Goal: Task Accomplishment & Management: Manage account settings

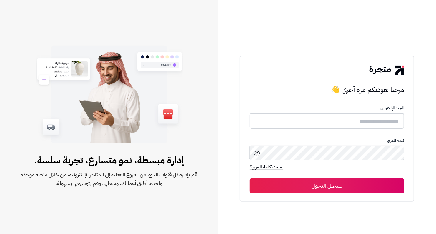
type input "**********"
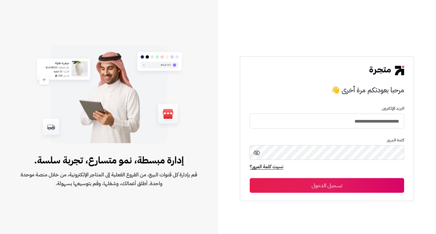
click at [333, 179] on button "تسجيل الدخول" at bounding box center [327, 185] width 155 height 15
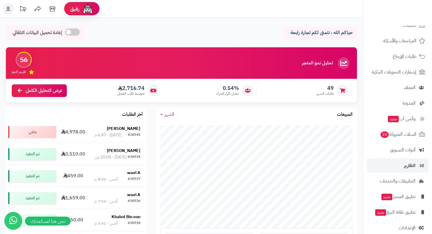
scroll to position [51, 0]
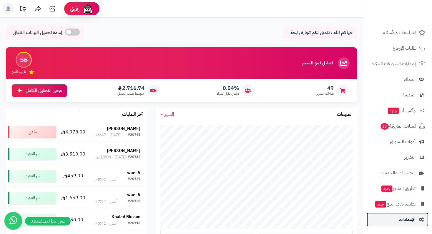
click at [419, 216] on link "الإعدادات" at bounding box center [398, 220] width 62 height 14
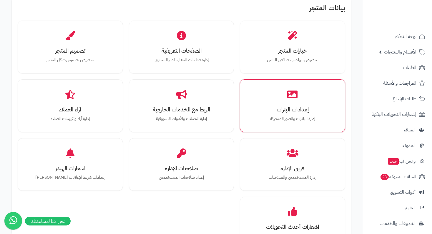
scroll to position [206, 0]
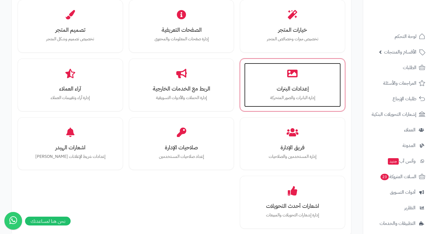
click at [305, 99] on p "إدارة البانرات والصور المتحركة" at bounding box center [292, 98] width 85 height 6
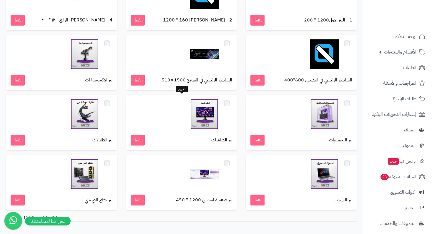
scroll to position [58, 0]
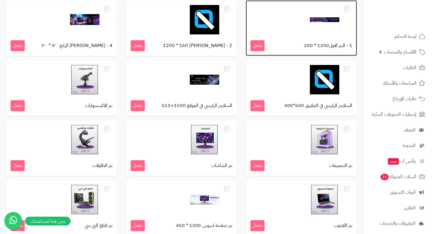
click at [314, 18] on img at bounding box center [324, 19] width 29 height 29
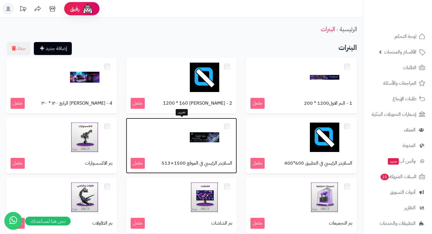
click at [181, 159] on p "السلايدر الرئيسي في الموقع 1500 × 513 مفعل" at bounding box center [182, 163] width 102 height 11
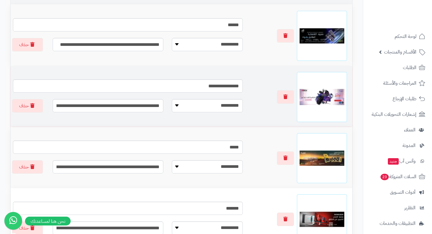
scroll to position [147, 0]
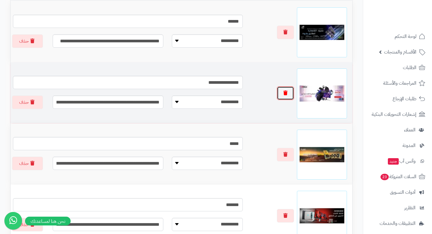
click at [283, 95] on button "button" at bounding box center [285, 94] width 17 height 14
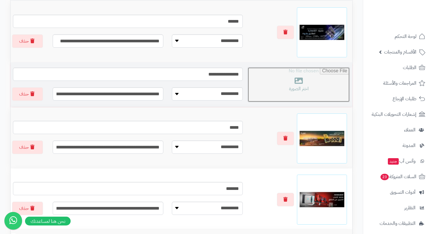
click at [284, 93] on input "file" at bounding box center [299, 84] width 102 height 35
type input "**********"
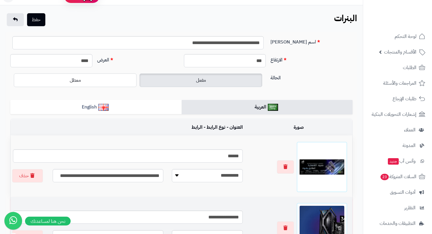
scroll to position [0, 0]
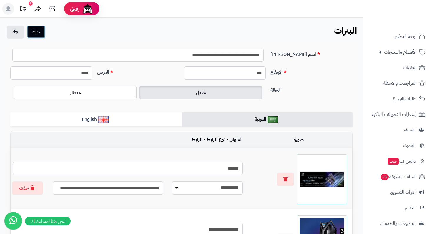
click at [35, 34] on button "حفظ" at bounding box center [36, 31] width 18 height 13
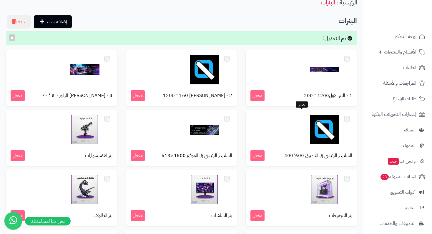
scroll to position [29, 0]
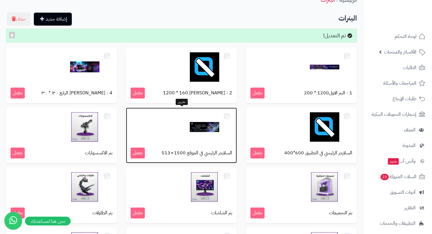
click at [156, 128] on div at bounding box center [182, 126] width 102 height 29
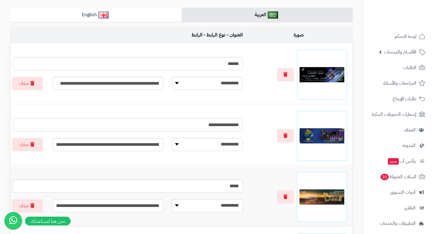
scroll to position [118, 0]
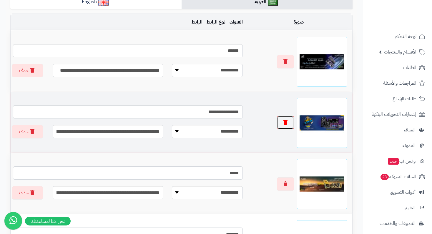
click at [289, 124] on button "button" at bounding box center [285, 123] width 17 height 14
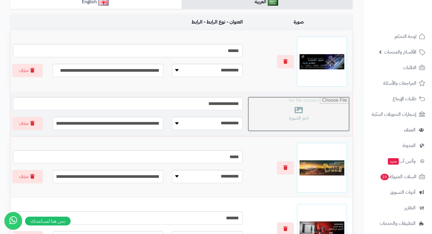
click at [298, 115] on input "file" at bounding box center [299, 114] width 102 height 35
type input "**********"
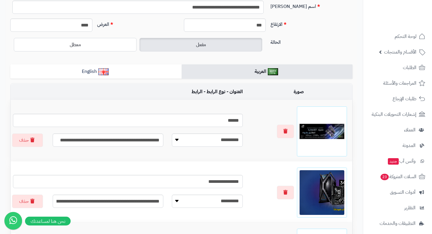
scroll to position [0, 0]
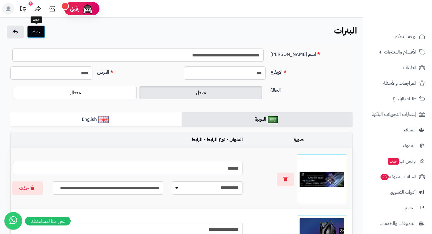
click at [36, 33] on button "حفظ" at bounding box center [36, 31] width 18 height 13
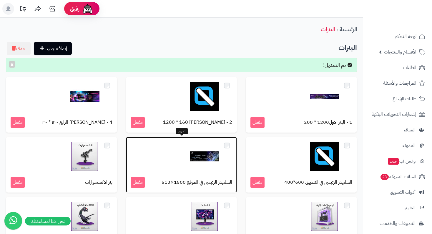
click at [185, 172] on div "السلايدر الرئيسي في الموقع 1500 × 513 مفعل" at bounding box center [181, 165] width 111 height 56
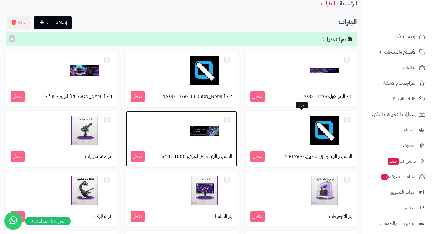
scroll to position [29, 0]
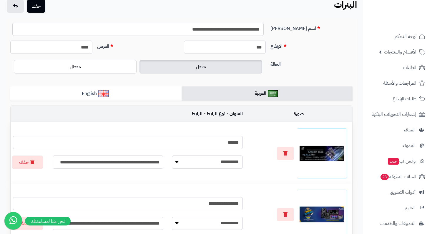
scroll to position [29, 0]
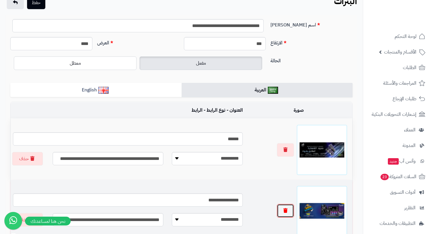
click at [288, 212] on icon "button" at bounding box center [286, 210] width 4 height 5
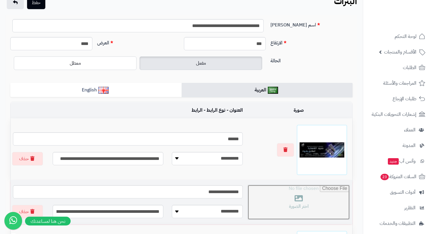
click at [299, 203] on input "file" at bounding box center [299, 202] width 102 height 35
type input "**********"
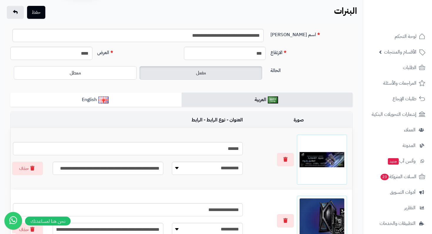
scroll to position [0, 0]
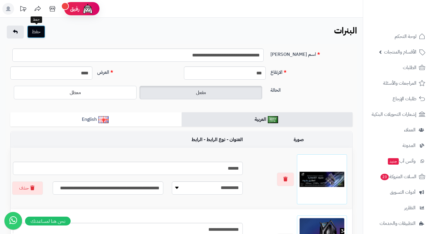
click at [35, 36] on button "حفظ" at bounding box center [36, 31] width 18 height 13
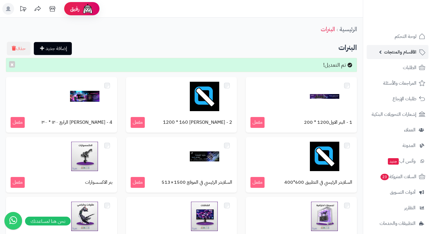
click at [400, 54] on span "الأقسام والمنتجات" at bounding box center [400, 52] width 32 height 8
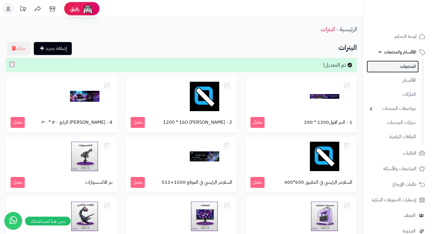
click at [404, 64] on link "المنتجات" at bounding box center [393, 67] width 52 height 12
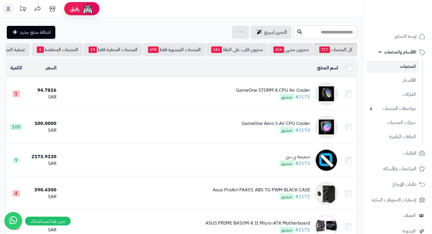
click at [334, 36] on input "text" at bounding box center [325, 32] width 63 height 13
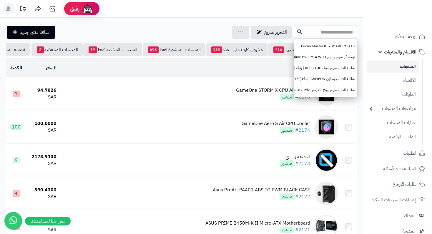
paste input "**********"
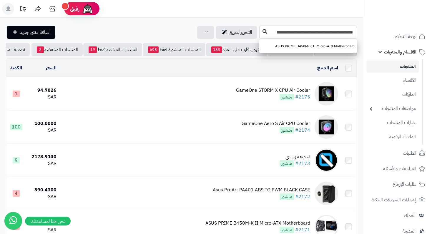
type input "**********"
click at [264, 30] on icon at bounding box center [265, 31] width 5 height 5
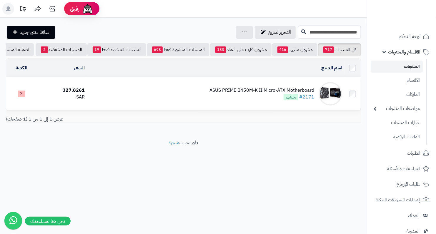
click at [251, 94] on div "ASUS PRIME B450M-K II Micro-ATX Motherboard" at bounding box center [262, 90] width 105 height 7
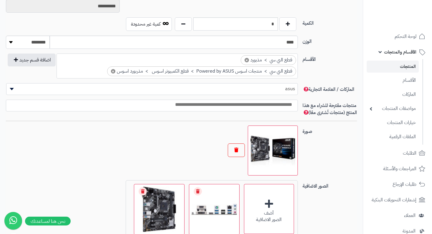
scroll to position [324, 0]
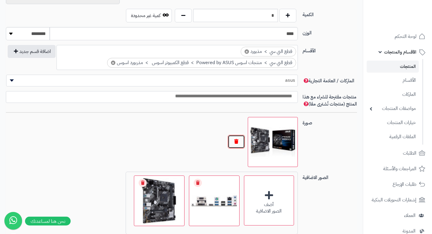
click at [239, 145] on button "button" at bounding box center [236, 142] width 17 height 14
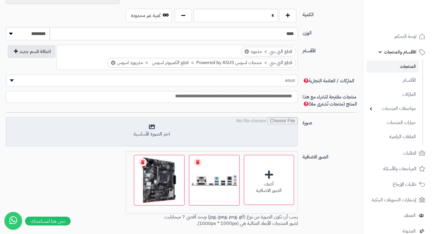
click at [153, 137] on input "file" at bounding box center [151, 131] width 291 height 29
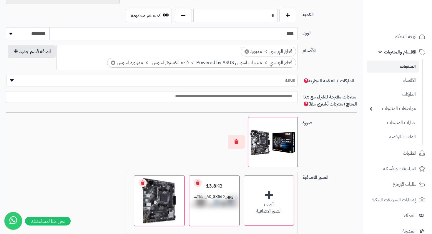
click at [197, 186] on link "Remove file" at bounding box center [198, 183] width 8 height 8
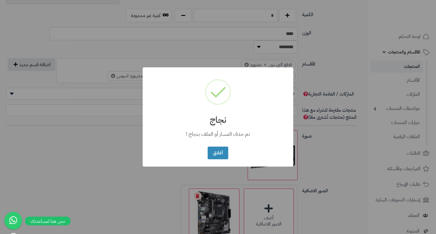
drag, startPoint x: 224, startPoint y: 149, endPoint x: 216, endPoint y: 155, distance: 9.6
click at [224, 149] on button "أغلاق" at bounding box center [218, 153] width 20 height 13
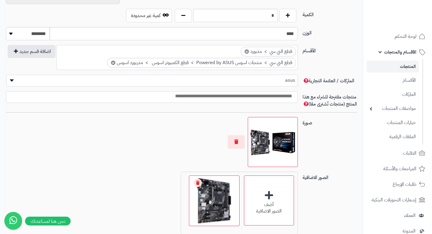
drag, startPoint x: 196, startPoint y: 190, endPoint x: 208, endPoint y: 188, distance: 12.2
click at [196, 187] on link "Remove file" at bounding box center [198, 183] width 8 height 8
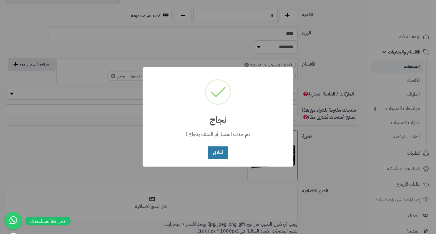
click at [218, 154] on button "أغلاق" at bounding box center [218, 153] width 20 height 13
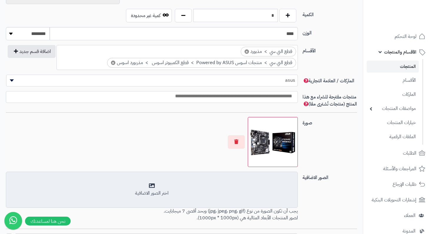
click at [167, 197] on div "اختر الصور الاضافية" at bounding box center [152, 193] width 284 height 7
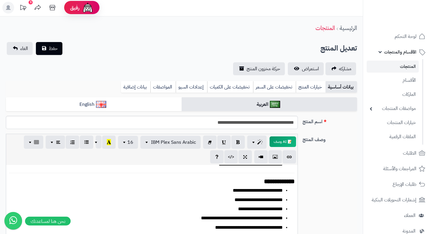
scroll to position [0, 0]
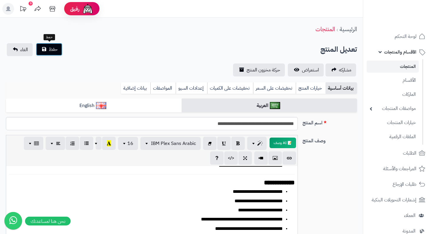
click at [41, 49] on button "حفظ" at bounding box center [49, 49] width 26 height 13
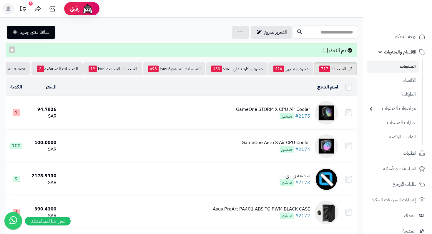
click at [305, 36] on input "text" at bounding box center [325, 32] width 63 height 13
paste input "**********"
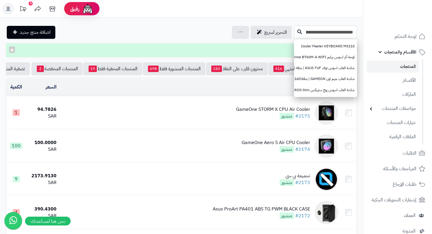
scroll to position [0, -1191]
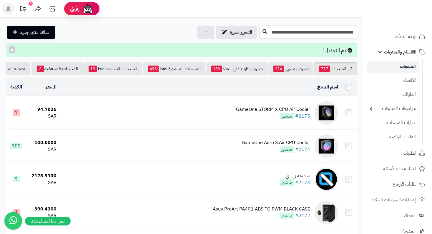
type input "**********"
click at [263, 30] on icon at bounding box center [265, 31] width 5 height 5
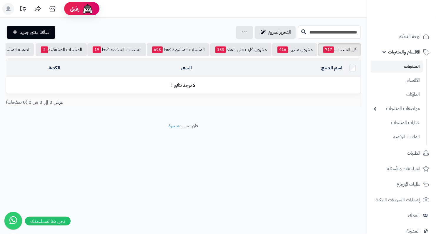
click at [298, 32] on input "**********" at bounding box center [329, 32] width 63 height 13
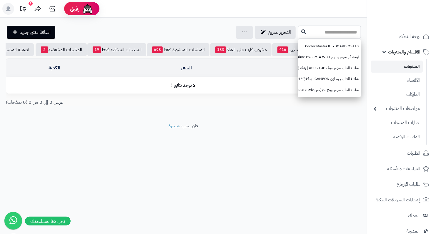
click at [335, 33] on input "text" at bounding box center [329, 32] width 63 height 13
paste input "**********"
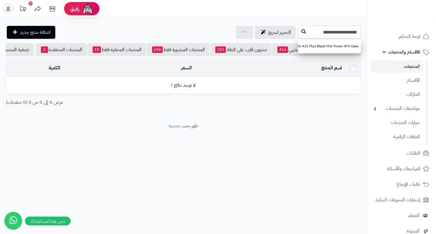
type input "**********"
click at [299, 34] on button at bounding box center [303, 31] width 9 height 11
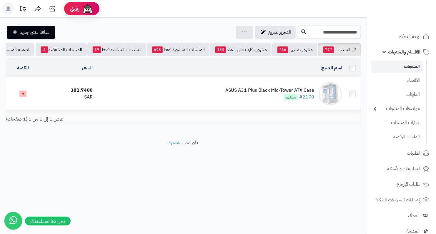
click at [265, 91] on div "ASUS A31 Plus Black Mid-Tower ATX Case" at bounding box center [270, 90] width 89 height 7
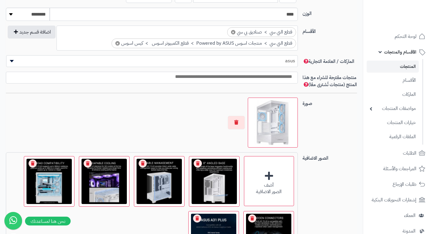
scroll to position [353, 0]
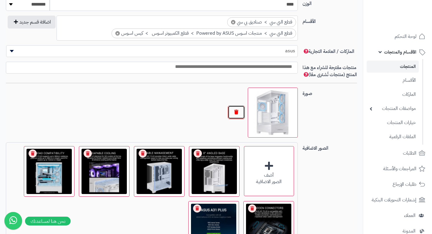
click at [233, 113] on button "button" at bounding box center [236, 113] width 17 height 14
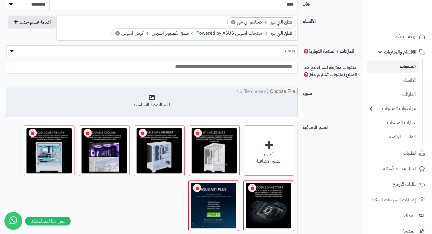
click at [155, 106] on input "file" at bounding box center [151, 102] width 291 height 29
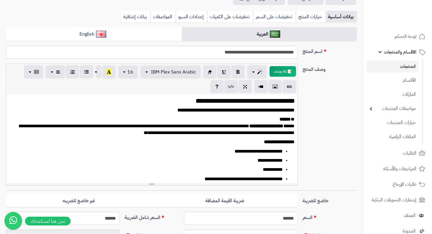
scroll to position [0, 0]
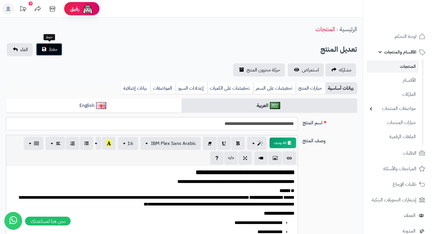
click at [57, 52] on span "حفظ" at bounding box center [53, 49] width 9 height 7
